Goal: Use online tool/utility

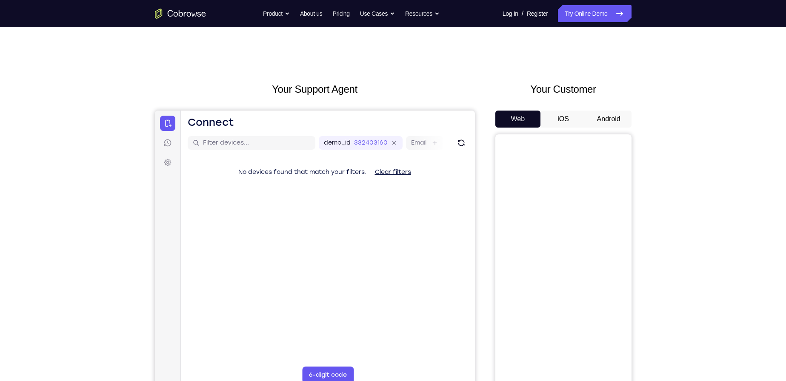
click at [604, 114] on button "Android" at bounding box center [609, 119] width 46 height 17
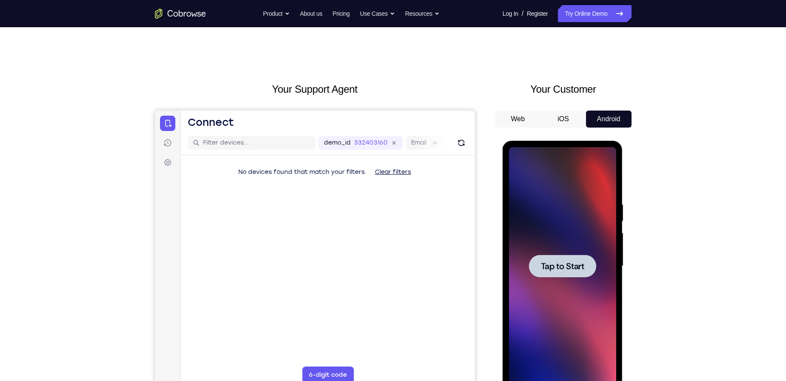
click at [575, 289] on div at bounding box center [562, 266] width 107 height 238
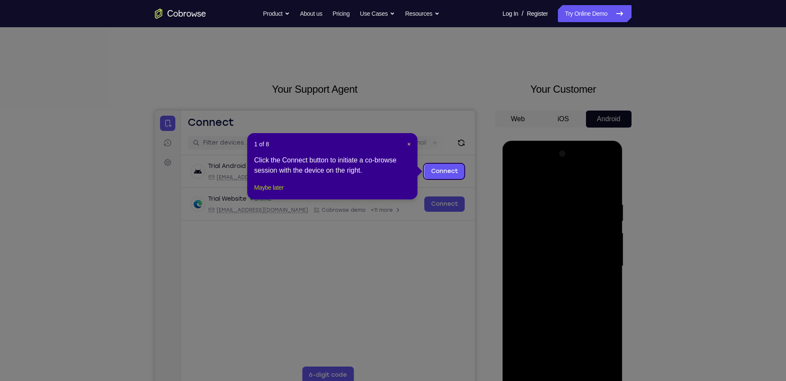
click at [279, 193] on button "Maybe later" at bounding box center [268, 188] width 29 height 10
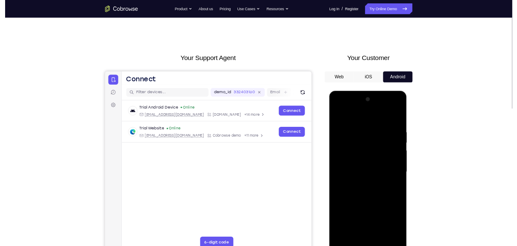
scroll to position [85, 0]
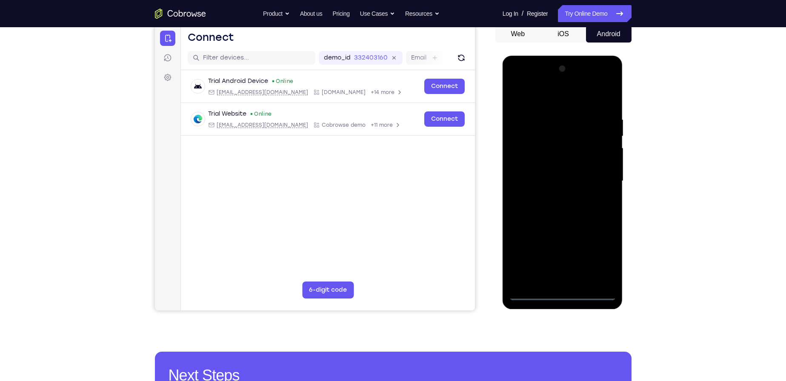
click at [565, 294] on div at bounding box center [562, 181] width 107 height 238
click at [595, 260] on div at bounding box center [562, 181] width 107 height 238
click at [563, 99] on div at bounding box center [562, 181] width 107 height 238
click at [601, 180] on div at bounding box center [562, 181] width 107 height 238
click at [555, 197] on div at bounding box center [562, 181] width 107 height 238
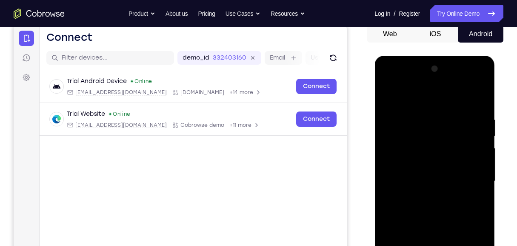
click at [415, 170] on div at bounding box center [434, 181] width 107 height 238
click at [421, 181] on div at bounding box center [434, 181] width 107 height 238
click at [430, 207] on div at bounding box center [434, 181] width 107 height 238
click at [448, 204] on div at bounding box center [434, 181] width 107 height 238
drag, startPoint x: 426, startPoint y: 103, endPoint x: 430, endPoint y: 86, distance: 18.3
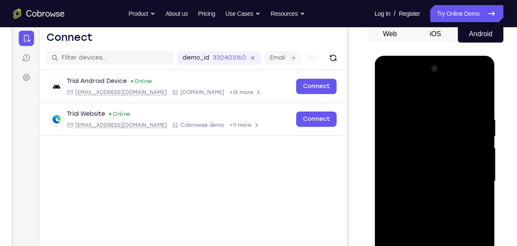
click at [430, 86] on div at bounding box center [434, 181] width 107 height 238
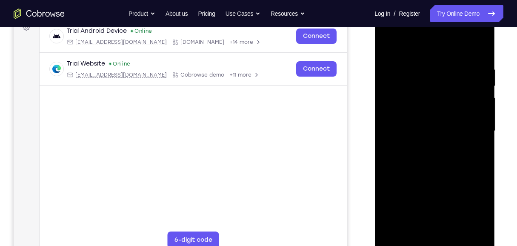
scroll to position [170, 0]
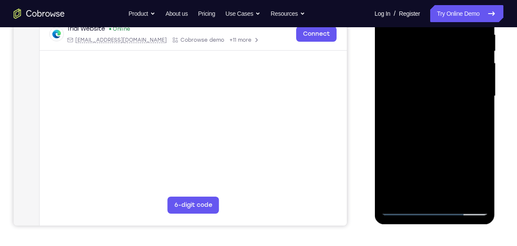
click at [456, 197] on div at bounding box center [434, 96] width 107 height 238
click at [440, 131] on div at bounding box center [434, 96] width 107 height 238
click at [456, 197] on div at bounding box center [434, 96] width 107 height 238
click at [432, 143] on div at bounding box center [434, 96] width 107 height 238
click at [445, 71] on div at bounding box center [434, 96] width 107 height 238
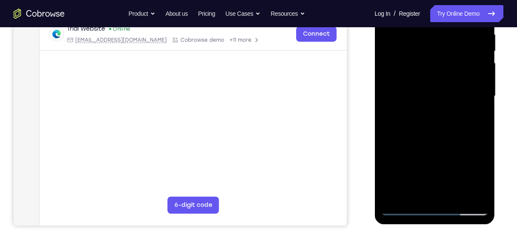
click at [426, 194] on div at bounding box center [434, 96] width 107 height 238
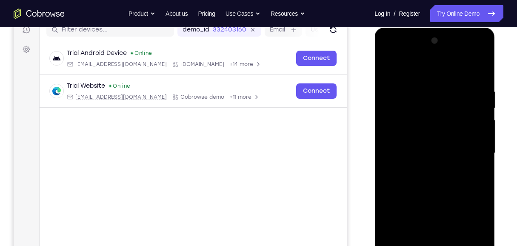
click at [388, 70] on div at bounding box center [434, 153] width 107 height 238
click at [398, 182] on div at bounding box center [434, 153] width 107 height 238
click at [401, 68] on div at bounding box center [434, 153] width 107 height 238
click at [388, 68] on div at bounding box center [434, 153] width 107 height 238
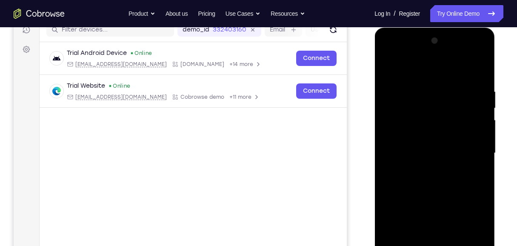
click at [391, 67] on div at bounding box center [434, 153] width 107 height 238
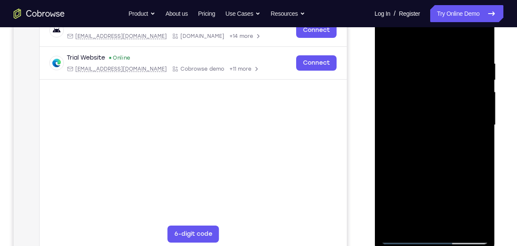
scroll to position [142, 0]
drag, startPoint x: 446, startPoint y: 153, endPoint x: 440, endPoint y: 114, distance: 39.1
click at [440, 114] on div at bounding box center [434, 125] width 107 height 238
drag, startPoint x: 442, startPoint y: 162, endPoint x: 434, endPoint y: 95, distance: 66.8
click at [434, 95] on div at bounding box center [434, 125] width 107 height 238
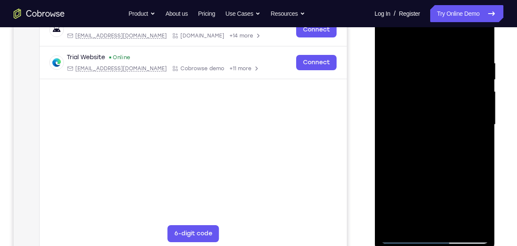
drag, startPoint x: 447, startPoint y: 180, endPoint x: 443, endPoint y: 89, distance: 90.3
click at [443, 89] on div at bounding box center [434, 125] width 107 height 238
drag, startPoint x: 449, startPoint y: 171, endPoint x: 443, endPoint y: 78, distance: 93.0
click at [443, 78] on div at bounding box center [434, 125] width 107 height 238
drag, startPoint x: 459, startPoint y: 170, endPoint x: 459, endPoint y: 93, distance: 77.4
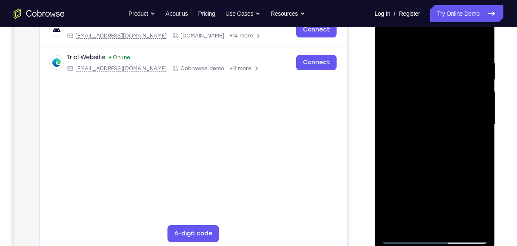
click at [459, 93] on div at bounding box center [434, 125] width 107 height 238
drag, startPoint x: 457, startPoint y: 179, endPoint x: 452, endPoint y: 99, distance: 79.8
click at [452, 99] on div at bounding box center [434, 125] width 107 height 238
drag, startPoint x: 447, startPoint y: 89, endPoint x: 445, endPoint y: 149, distance: 60.1
click at [445, 149] on div at bounding box center [434, 125] width 107 height 238
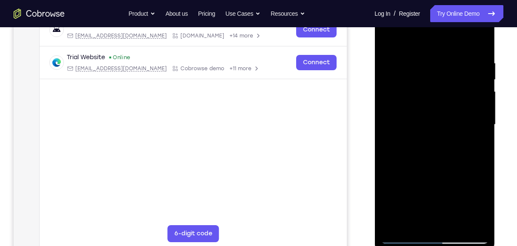
drag, startPoint x: 456, startPoint y: 176, endPoint x: 460, endPoint y: 117, distance: 59.7
click at [460, 117] on div at bounding box center [434, 125] width 107 height 238
drag, startPoint x: 460, startPoint y: 193, endPoint x: 459, endPoint y: 86, distance: 106.8
click at [459, 86] on div at bounding box center [434, 125] width 107 height 238
click at [480, 156] on div at bounding box center [434, 125] width 107 height 238
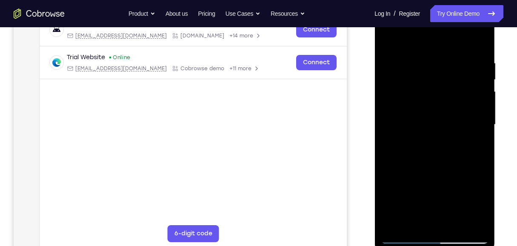
click at [480, 156] on div at bounding box center [434, 125] width 107 height 238
drag, startPoint x: 466, startPoint y: 186, endPoint x: 461, endPoint y: 94, distance: 92.0
click at [462, 89] on div at bounding box center [434, 125] width 107 height 238
drag, startPoint x: 466, startPoint y: 192, endPoint x: 470, endPoint y: 88, distance: 104.7
click at [470, 88] on div at bounding box center [434, 125] width 107 height 238
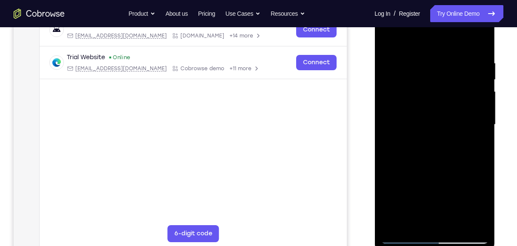
click at [481, 146] on div at bounding box center [434, 125] width 107 height 238
click at [482, 147] on div at bounding box center [434, 125] width 107 height 238
click at [481, 150] on div at bounding box center [434, 125] width 107 height 238
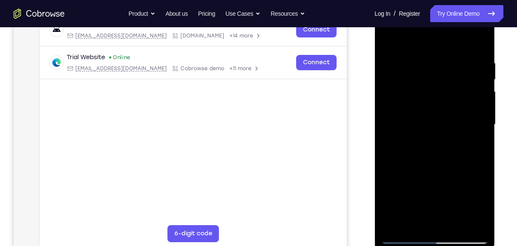
click at [481, 148] on div at bounding box center [434, 125] width 107 height 238
click at [481, 149] on div at bounding box center [434, 125] width 107 height 238
drag, startPoint x: 473, startPoint y: 179, endPoint x: 463, endPoint y: 89, distance: 90.7
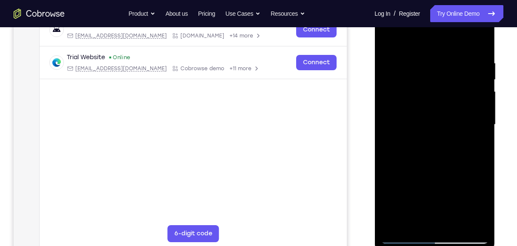
click at [463, 89] on div at bounding box center [434, 125] width 107 height 238
drag, startPoint x: 466, startPoint y: 153, endPoint x: 454, endPoint y: 61, distance: 92.7
click at [454, 61] on div at bounding box center [434, 125] width 107 height 238
drag, startPoint x: 474, startPoint y: 178, endPoint x: 464, endPoint y: 70, distance: 108.1
click at [464, 70] on div at bounding box center [434, 125] width 107 height 238
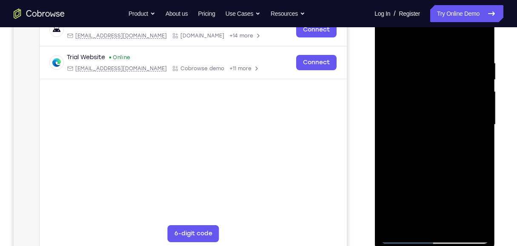
drag, startPoint x: 460, startPoint y: 156, endPoint x: 452, endPoint y: 58, distance: 97.8
click at [452, 58] on div at bounding box center [434, 125] width 107 height 238
drag, startPoint x: 464, startPoint y: 147, endPoint x: 455, endPoint y: 111, distance: 36.8
click at [455, 111] on div at bounding box center [434, 125] width 107 height 238
click at [481, 103] on div at bounding box center [434, 125] width 107 height 238
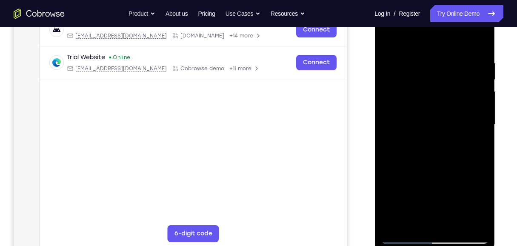
click at [481, 103] on div at bounding box center [434, 125] width 107 height 238
click at [389, 103] on div at bounding box center [434, 125] width 107 height 238
click at [484, 101] on div at bounding box center [434, 125] width 107 height 238
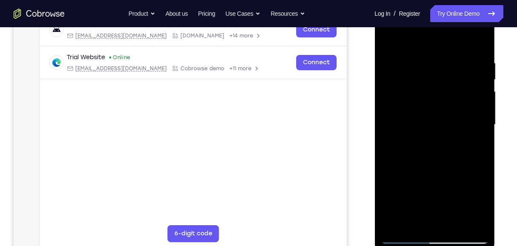
click at [484, 101] on div at bounding box center [434, 125] width 107 height 238
click at [453, 225] on div at bounding box center [434, 125] width 107 height 238
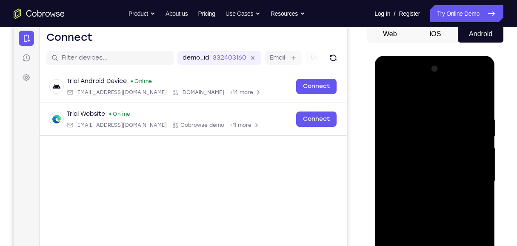
scroll to position [113, 0]
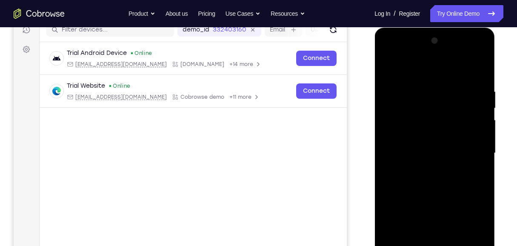
click at [434, 130] on div at bounding box center [434, 153] width 107 height 238
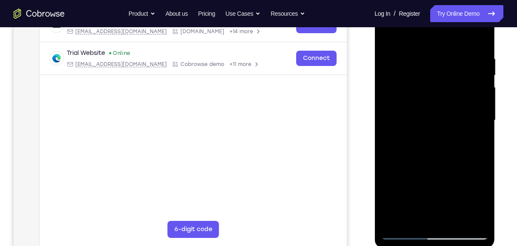
scroll to position [142, 0]
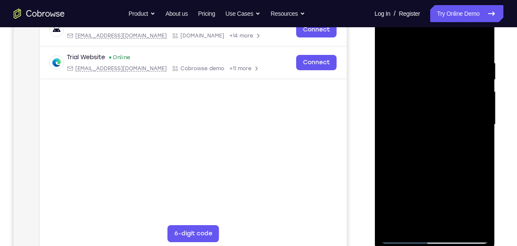
click at [388, 42] on div at bounding box center [434, 125] width 107 height 238
drag, startPoint x: 454, startPoint y: 195, endPoint x: 460, endPoint y: 87, distance: 107.9
click at [460, 87] on div at bounding box center [434, 125] width 107 height 238
drag, startPoint x: 456, startPoint y: 118, endPoint x: 477, endPoint y: 237, distance: 120.2
click at [477, 237] on div at bounding box center [434, 125] width 107 height 238
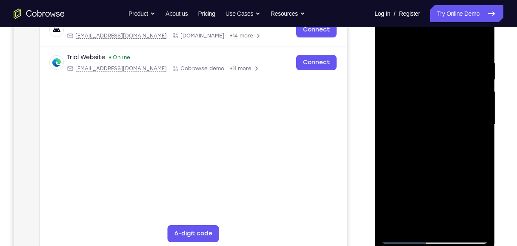
drag, startPoint x: 421, startPoint y: 116, endPoint x: 441, endPoint y: 239, distance: 124.2
click at [441, 239] on div at bounding box center [434, 125] width 107 height 238
click at [390, 39] on div at bounding box center [434, 125] width 107 height 238
drag, startPoint x: 451, startPoint y: 191, endPoint x: 449, endPoint y: 139, distance: 51.9
click at [449, 139] on div at bounding box center [434, 125] width 107 height 238
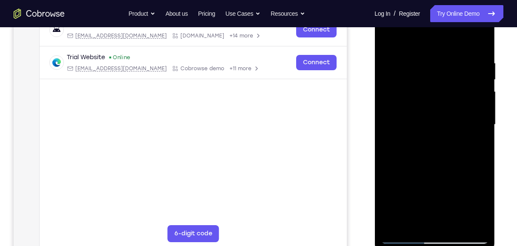
click at [389, 39] on div at bounding box center [434, 125] width 107 height 238
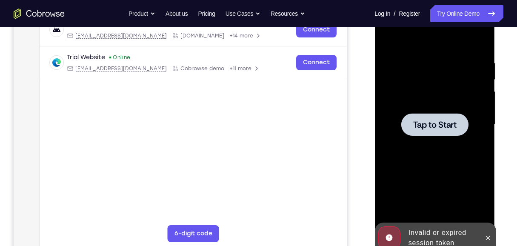
click at [449, 129] on span "Tap to Start" at bounding box center [434, 124] width 43 height 9
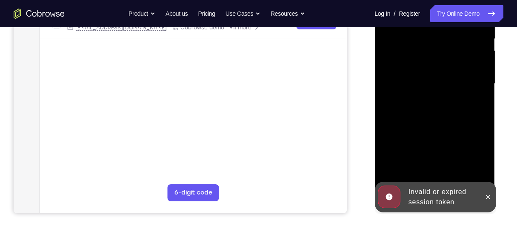
scroll to position [227, 0]
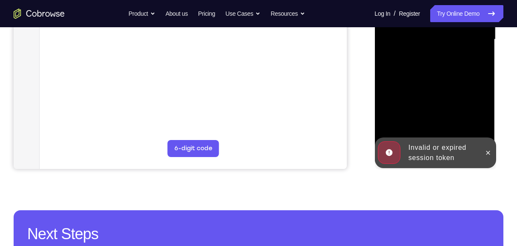
drag, startPoint x: 487, startPoint y: 153, endPoint x: 457, endPoint y: 148, distance: 30.7
click at [487, 153] on icon at bounding box center [488, 153] width 4 height 4
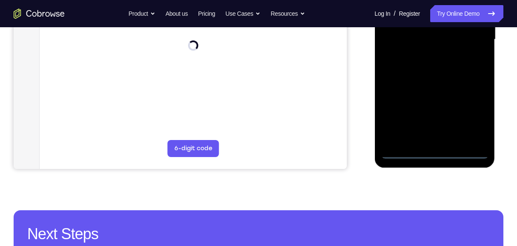
click at [435, 154] on div at bounding box center [434, 39] width 107 height 238
drag, startPoint x: 474, startPoint y: 117, endPoint x: 740, endPoint y: 8, distance: 287.4
click at [474, 117] on div at bounding box center [434, 39] width 107 height 238
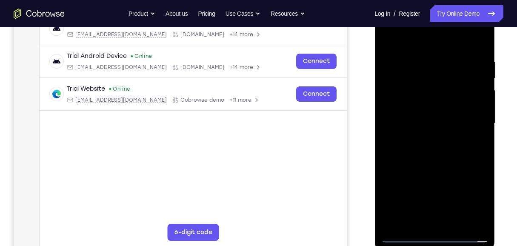
scroll to position [142, 0]
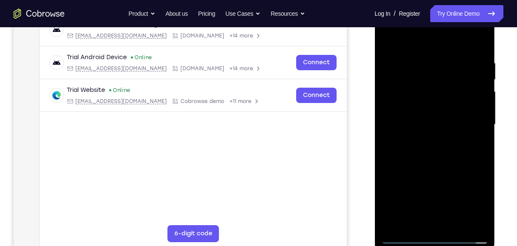
drag, startPoint x: 424, startPoint y: 42, endPoint x: 733, endPoint y: 13, distance: 309.8
click at [424, 42] on div at bounding box center [434, 125] width 107 height 238
click at [470, 123] on div at bounding box center [434, 125] width 107 height 238
click at [428, 141] on div at bounding box center [434, 125] width 107 height 238
click at [431, 116] on div at bounding box center [434, 125] width 107 height 238
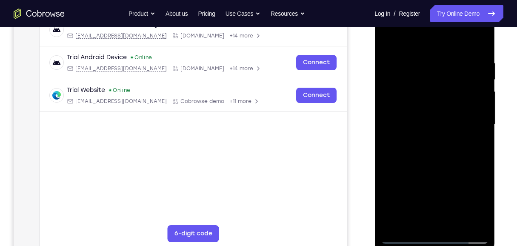
drag, startPoint x: 457, startPoint y: 125, endPoint x: 734, endPoint y: 69, distance: 283.6
click at [457, 125] on div at bounding box center [434, 125] width 107 height 238
click at [430, 153] on div at bounding box center [434, 125] width 107 height 238
click at [446, 151] on div at bounding box center [434, 125] width 107 height 238
drag, startPoint x: 457, startPoint y: 154, endPoint x: 449, endPoint y: 148, distance: 10.2
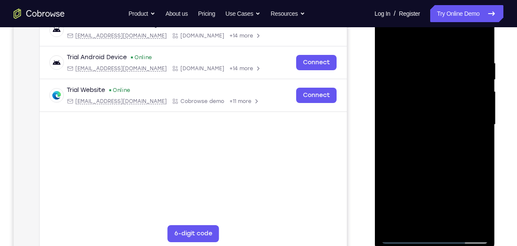
click at [457, 154] on div at bounding box center [434, 125] width 107 height 238
click at [455, 226] on div at bounding box center [434, 125] width 107 height 238
click at [434, 157] on div at bounding box center [434, 125] width 107 height 238
click at [454, 226] on div at bounding box center [434, 125] width 107 height 238
click at [437, 172] on div at bounding box center [434, 125] width 107 height 238
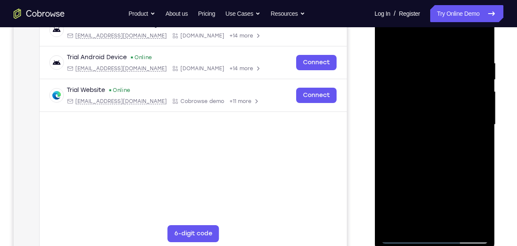
click at [448, 106] on div at bounding box center [434, 125] width 107 height 238
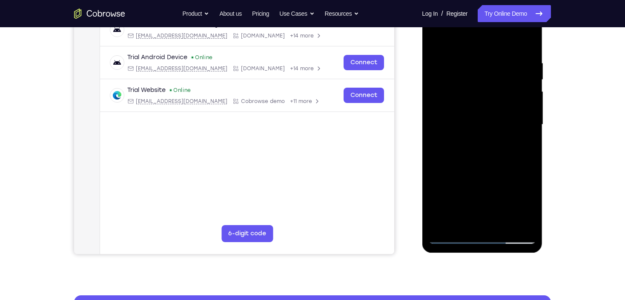
click at [471, 222] on div at bounding box center [481, 125] width 107 height 238
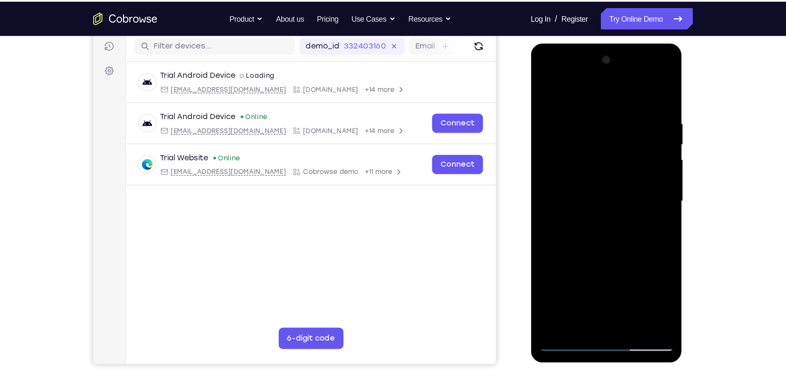
scroll to position [108, 0]
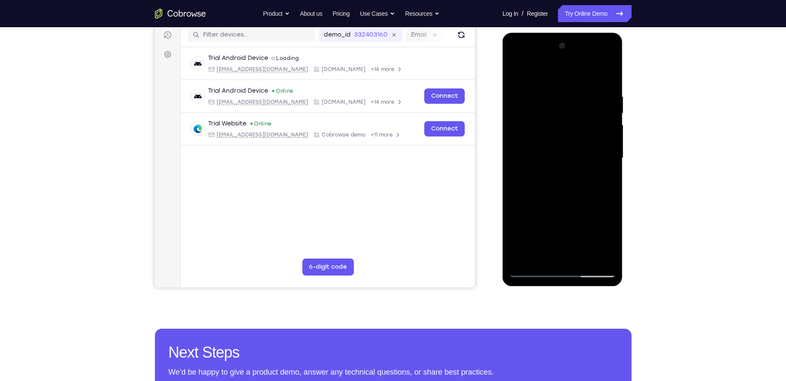
click at [517, 76] on div at bounding box center [562, 158] width 107 height 238
click at [541, 135] on div at bounding box center [562, 158] width 107 height 238
click at [516, 74] on div at bounding box center [562, 158] width 107 height 238
click at [587, 138] on div at bounding box center [562, 158] width 107 height 238
click at [565, 253] on div at bounding box center [562, 158] width 107 height 238
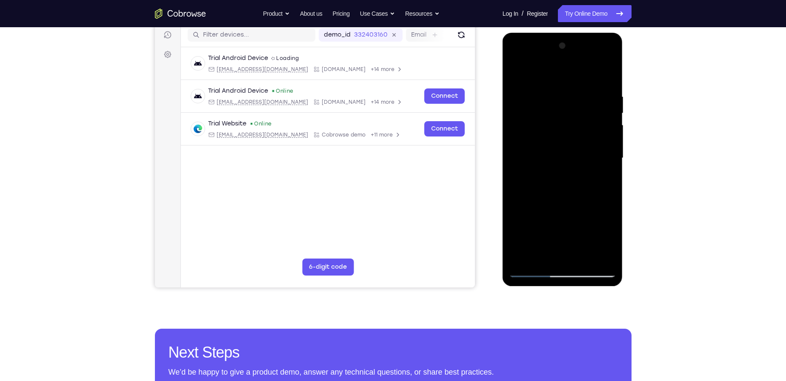
click at [606, 178] on div at bounding box center [562, 158] width 107 height 238
click at [543, 137] on div at bounding box center [562, 158] width 107 height 238
click at [554, 204] on div at bounding box center [562, 158] width 107 height 238
click at [555, 214] on div at bounding box center [562, 158] width 107 height 238
click at [555, 215] on div at bounding box center [562, 158] width 107 height 238
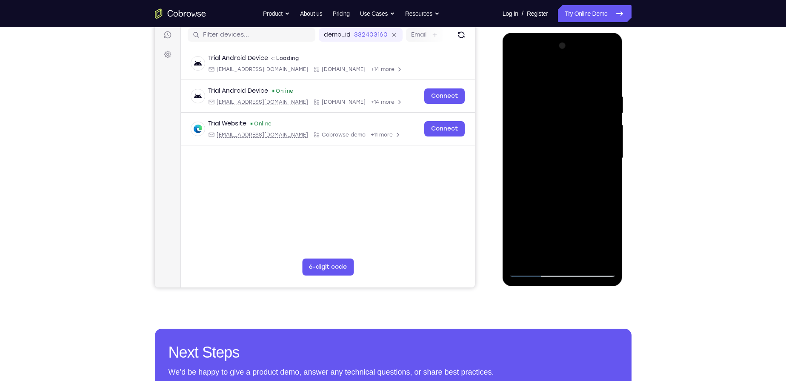
click at [515, 74] on div at bounding box center [562, 158] width 107 height 238
click at [568, 132] on div at bounding box center [562, 158] width 107 height 238
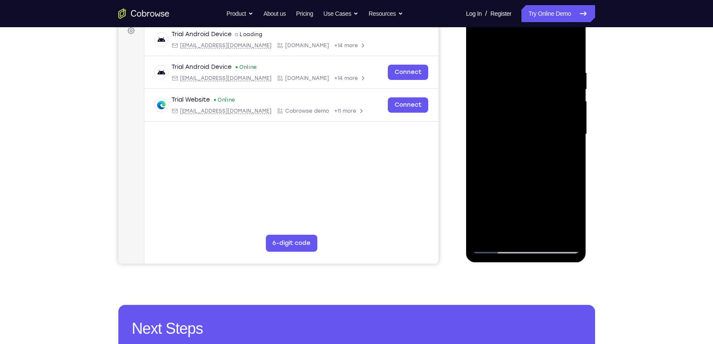
scroll to position [21, 0]
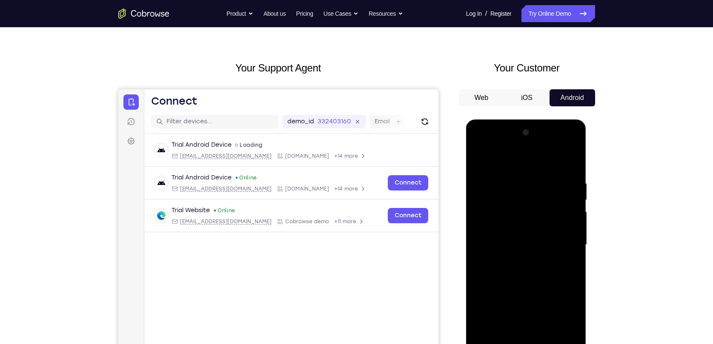
click at [479, 158] on div at bounding box center [525, 245] width 107 height 238
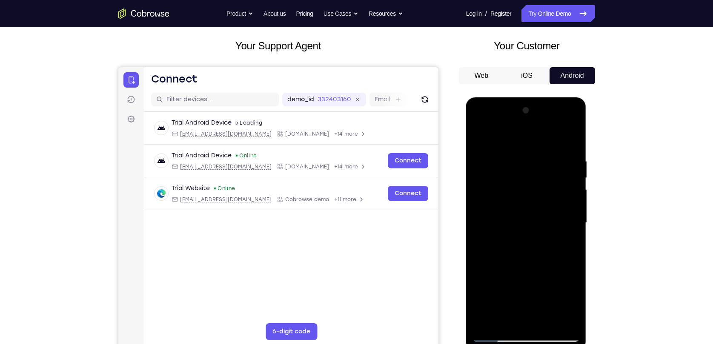
scroll to position [60, 0]
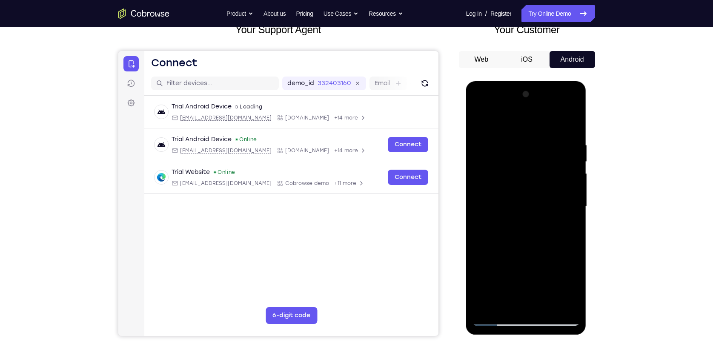
click at [481, 119] on div at bounding box center [525, 207] width 107 height 238
click at [547, 307] on div at bounding box center [525, 207] width 107 height 238
click at [542, 186] on div at bounding box center [525, 207] width 107 height 238
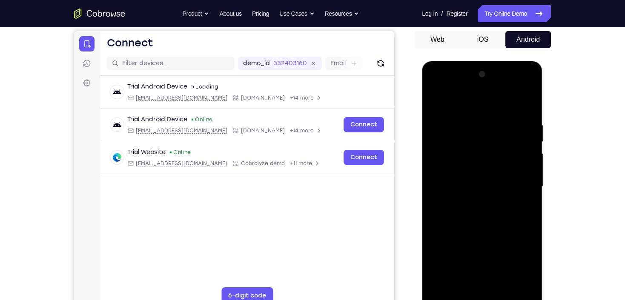
scroll to position [94, 0]
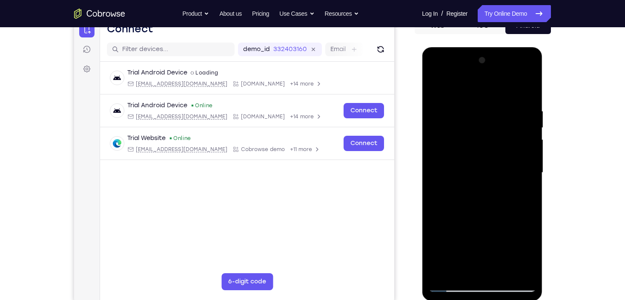
click at [466, 269] on div at bounding box center [481, 173] width 107 height 238
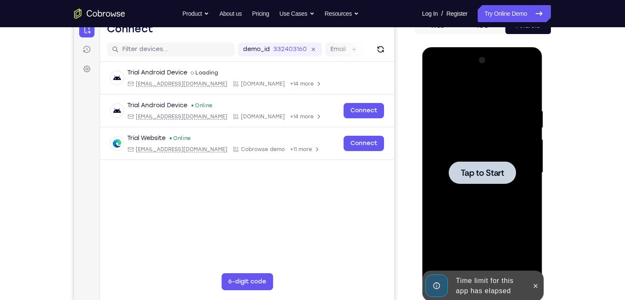
click at [503, 174] on span "Tap to Start" at bounding box center [481, 173] width 43 height 9
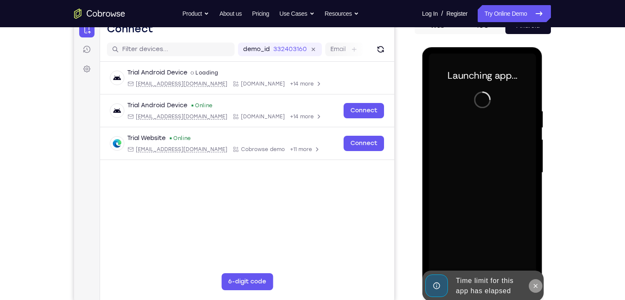
click at [534, 286] on icon at bounding box center [535, 286] width 4 height 4
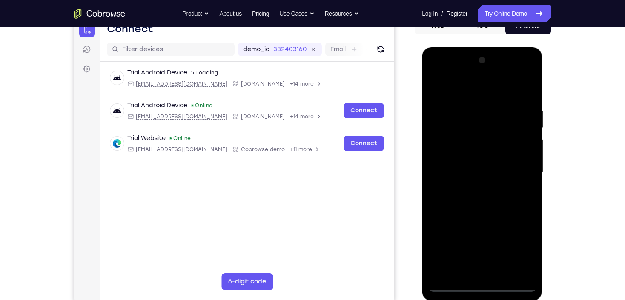
click at [485, 286] on div at bounding box center [481, 173] width 107 height 238
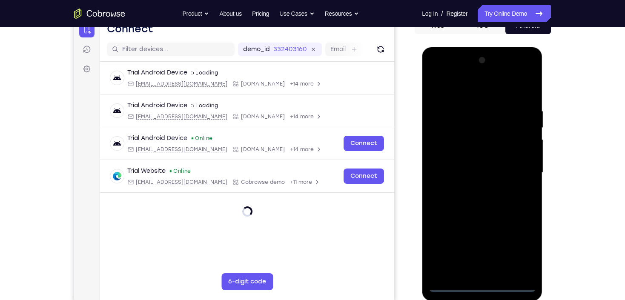
click at [519, 247] on div at bounding box center [481, 173] width 107 height 238
click at [478, 89] on div at bounding box center [481, 173] width 107 height 238
click at [517, 167] on div at bounding box center [481, 173] width 107 height 238
click at [481, 250] on div at bounding box center [481, 173] width 107 height 238
click at [490, 273] on div at bounding box center [481, 173] width 107 height 238
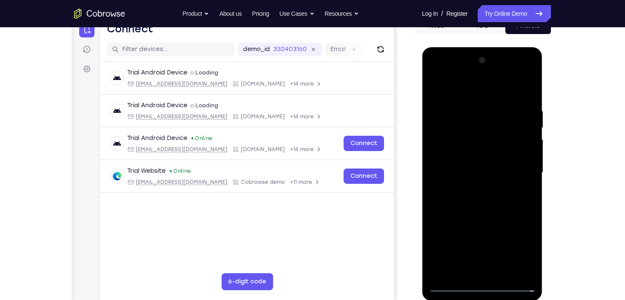
click at [481, 163] on div at bounding box center [481, 173] width 107 height 238
click at [493, 172] on div at bounding box center [481, 173] width 107 height 238
click at [486, 200] on div at bounding box center [481, 173] width 107 height 238
drag, startPoint x: 476, startPoint y: 93, endPoint x: 481, endPoint y: 75, distance: 18.3
click at [479, 76] on div at bounding box center [481, 173] width 107 height 238
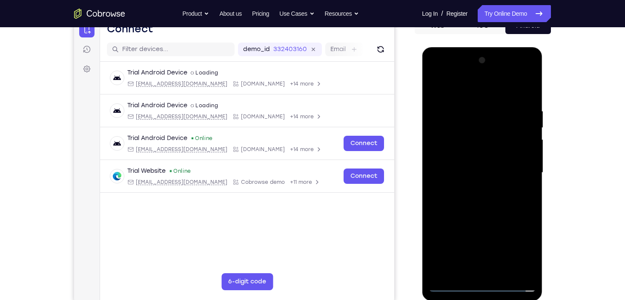
click at [492, 200] on div at bounding box center [481, 173] width 107 height 238
click at [503, 203] on div at bounding box center [481, 173] width 107 height 238
click at [494, 195] on div at bounding box center [481, 173] width 107 height 238
click at [508, 200] on div at bounding box center [481, 173] width 107 height 238
click at [501, 274] on div at bounding box center [481, 173] width 107 height 238
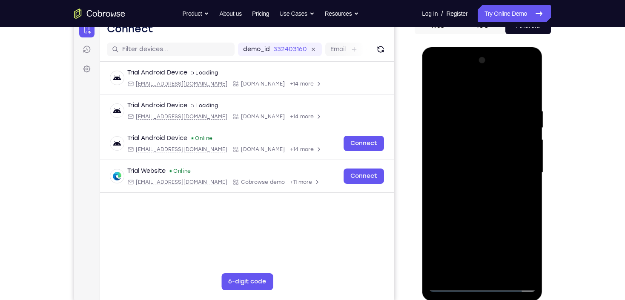
click at [485, 218] on div at bounding box center [481, 173] width 107 height 238
click at [487, 151] on div at bounding box center [481, 173] width 107 height 238
click at [436, 88] on div at bounding box center [481, 173] width 107 height 238
click at [488, 165] on div at bounding box center [481, 173] width 107 height 238
click at [437, 89] on div at bounding box center [481, 173] width 107 height 238
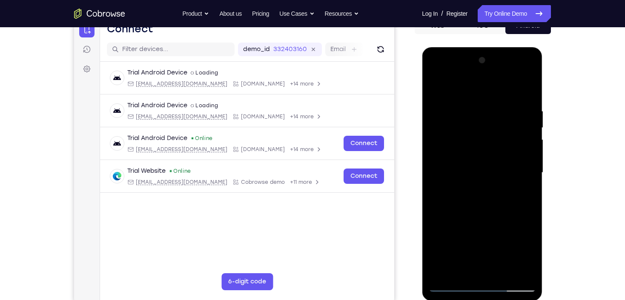
click at [497, 152] on div at bounding box center [481, 173] width 107 height 238
click at [434, 88] on div at bounding box center [481, 173] width 107 height 238
click at [527, 99] on div at bounding box center [481, 173] width 107 height 238
drag, startPoint x: 480, startPoint y: 179, endPoint x: 475, endPoint y: 152, distance: 27.6
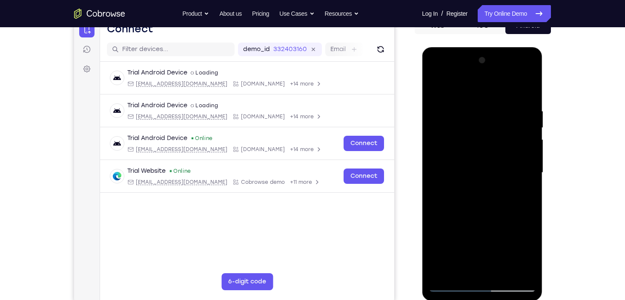
click at [475, 152] on div at bounding box center [481, 173] width 107 height 238
drag, startPoint x: 466, startPoint y: 183, endPoint x: 463, endPoint y: 138, distance: 45.3
click at [463, 138] on div at bounding box center [481, 173] width 107 height 238
drag, startPoint x: 474, startPoint y: 240, endPoint x: 463, endPoint y: 114, distance: 126.0
click at [463, 114] on div at bounding box center [481, 173] width 107 height 238
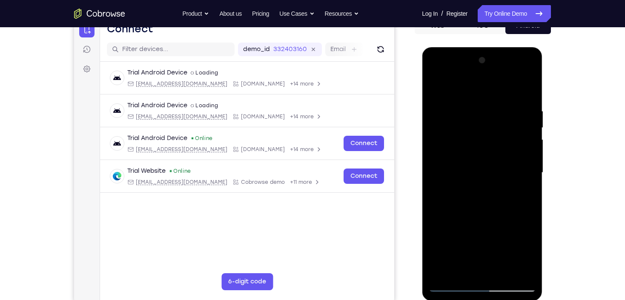
click at [505, 271] on div at bounding box center [481, 173] width 107 height 238
click at [502, 274] on div at bounding box center [481, 173] width 107 height 238
click at [503, 274] on div at bounding box center [481, 173] width 107 height 238
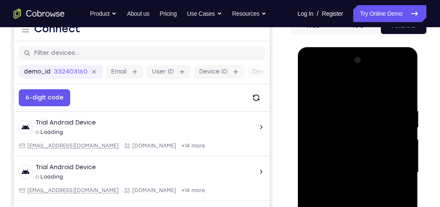
click at [310, 71] on div at bounding box center [357, 173] width 107 height 238
click at [311, 73] on div at bounding box center [357, 173] width 107 height 238
click at [310, 90] on div at bounding box center [357, 173] width 107 height 238
drag, startPoint x: 314, startPoint y: 86, endPoint x: 576, endPoint y: 111, distance: 263.3
click at [314, 86] on div at bounding box center [357, 173] width 107 height 238
